Goal: Book appointment/travel/reservation

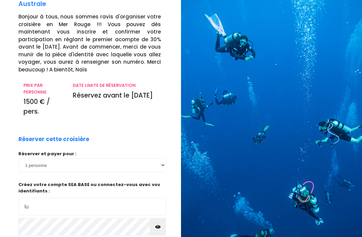
scroll to position [48, 0]
type input "lubellie@gmail.com"
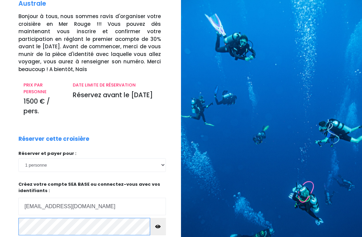
scroll to position [117, 0]
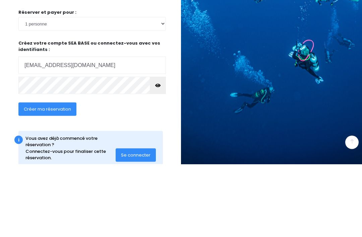
click at [60, 179] on span "Créer ma réservation" at bounding box center [47, 182] width 47 height 6
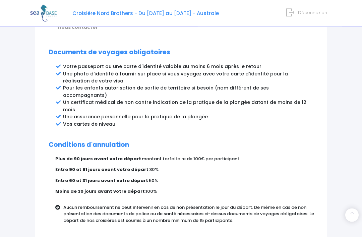
scroll to position [393, 0]
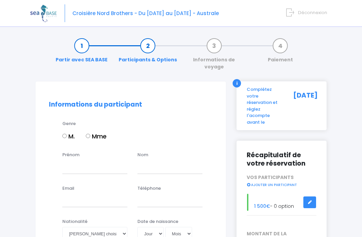
click at [90, 134] on input "Mme" at bounding box center [88, 136] width 4 height 4
radio input "true"
click at [91, 160] on input "Prénom" at bounding box center [94, 166] width 65 height 13
type input "Lucie"
click at [162, 160] on input "text" at bounding box center [170, 166] width 65 height 13
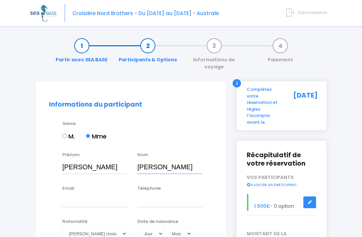
type input "Bergin-Violette"
click at [82, 194] on input "Email" at bounding box center [94, 200] width 65 height 13
type input "lubellie@gmail.com"
click at [194, 196] on input "Téléphone" at bounding box center [170, 200] width 65 height 13
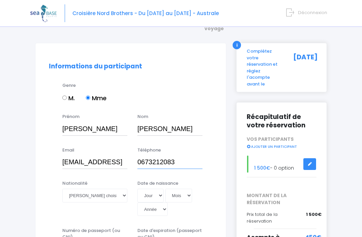
scroll to position [56, 0]
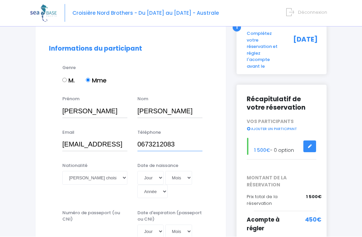
type input "0673212083"
click at [124, 172] on select "Veuillez choisir une nationalité Afghane Albanaise Algerienne Allemande America…" at bounding box center [94, 177] width 65 height 13
select select "Française"
click at [150, 171] on select "Jour 01 02 03 04 05 06 07 08 09 10 11 12 13 14 15 16 17 18 19 20 21 22 23 24 25…" at bounding box center [151, 177] width 26 height 13
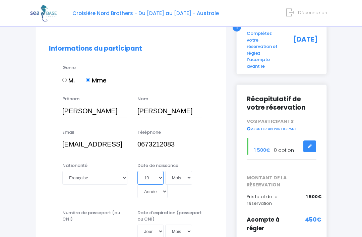
click at [152, 171] on select "Jour 01 02 03 04 05 06 07 08 09 10 11 12 13 14 15 16 17 18 19 20 21 22 23 24 25…" at bounding box center [151, 177] width 26 height 13
select select "18"
click at [173, 171] on select "Mois 01 02 03 04 05 06 07 08 09 10 11 12" at bounding box center [178, 177] width 27 height 13
select select "09"
click at [168, 185] on select "Année 2045 2044 2043 2042 2041 2040 2039 2038 2037 2036 2035 2034 2033 2032 203…" at bounding box center [153, 191] width 30 height 13
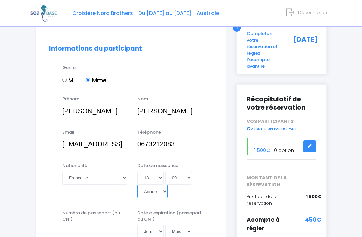
select select "1981"
type input "1981-09-18"
click at [87, 225] on input "Numéro de passeport (ou CNI)" at bounding box center [94, 231] width 65 height 13
type input "19AI139634"
click at [153, 225] on select "Jour 01 02 03 04 05 06 07 08 09 10 11 12 13 14 15 16 17 18 19 20 21 22 23 24 25…" at bounding box center [151, 231] width 26 height 13
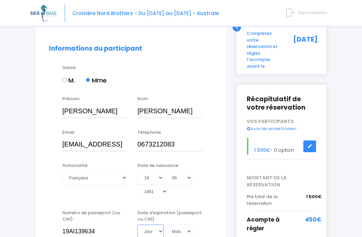
select select "25"
click at [175, 225] on select "Mois 01 02 03 04 05 06 07 08 09 10 11 12" at bounding box center [178, 231] width 27 height 13
select select "02"
select select "2029"
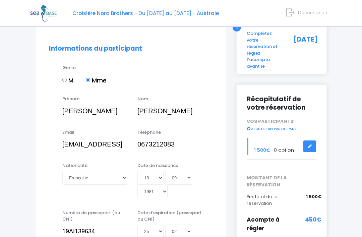
type input "2029-02-25"
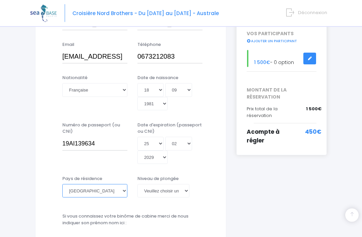
scroll to position [145, 0]
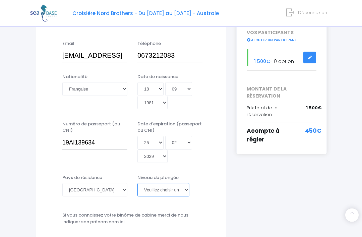
click at [185, 184] on select "Veuillez choisir un niveau de plongée Non plongeur Junior OW diver Adventure OW…" at bounding box center [164, 190] width 52 height 13
select select "N2"
click at [187, 183] on select "Veuillez choisir un niveau de plongée Non plongeur Junior OW diver Adventure OW…" at bounding box center [164, 189] width 52 height 13
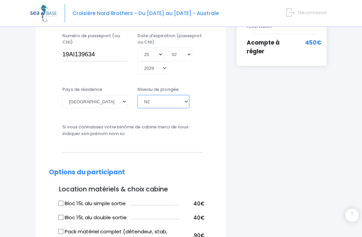
scroll to position [235, 0]
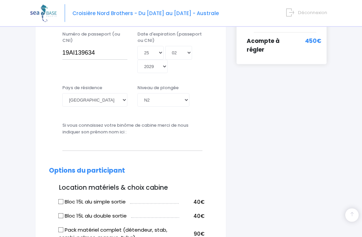
click at [64, 200] on input "Bloc 15L alu simple sortie" at bounding box center [60, 202] width 5 height 5
checkbox input "true"
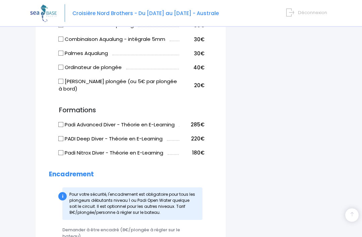
scroll to position [476, 0]
radio input "true"
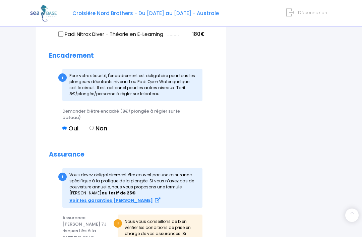
scroll to position [596, 0]
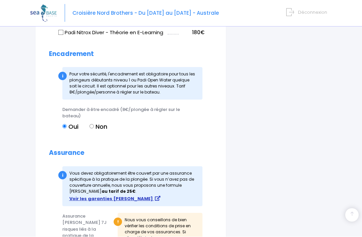
click at [120, 196] on link "Voir les garanties DAN" at bounding box center [114, 199] width 91 height 6
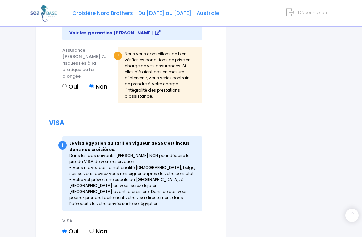
scroll to position [765, 0]
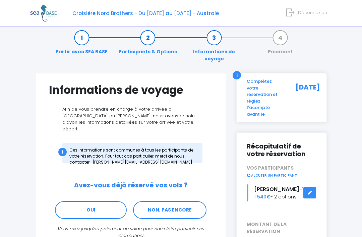
scroll to position [8, 0]
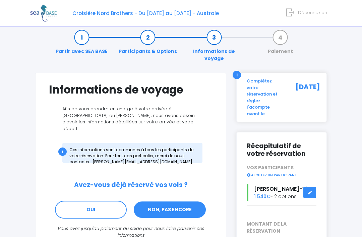
click at [195, 201] on link "NON, PAS ENCORE" at bounding box center [169, 210] width 73 height 18
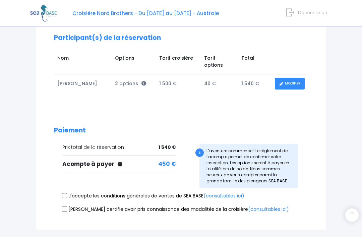
scroll to position [105, 0]
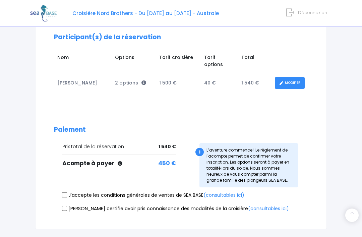
click at [67, 192] on input "J'accepte les conditions générales de ventes de SEA BASE (consultables ici)" at bounding box center [64, 194] width 5 height 5
checkbox input "true"
click at [65, 206] on input "Je certifie avoir pris connaissance des modalités de la croisière (consultables…" at bounding box center [64, 208] width 5 height 5
checkbox input "true"
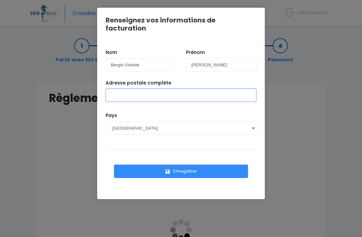
click at [185, 91] on input "Adresse postale complète" at bounding box center [181, 95] width 151 height 13
type input "[STREET_ADDRESS]"
click at [200, 165] on button "Enregistrer" at bounding box center [181, 171] width 134 height 13
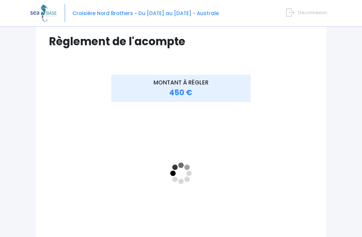
scroll to position [57, 0]
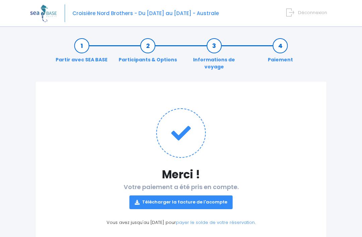
click at [254, 191] on p "Télécharger la facture de l'acompte" at bounding box center [181, 200] width 264 height 18
click at [211, 196] on link "Télécharger la facture de l'acompte" at bounding box center [181, 202] width 103 height 13
